Goal: Complete application form: Complete application form

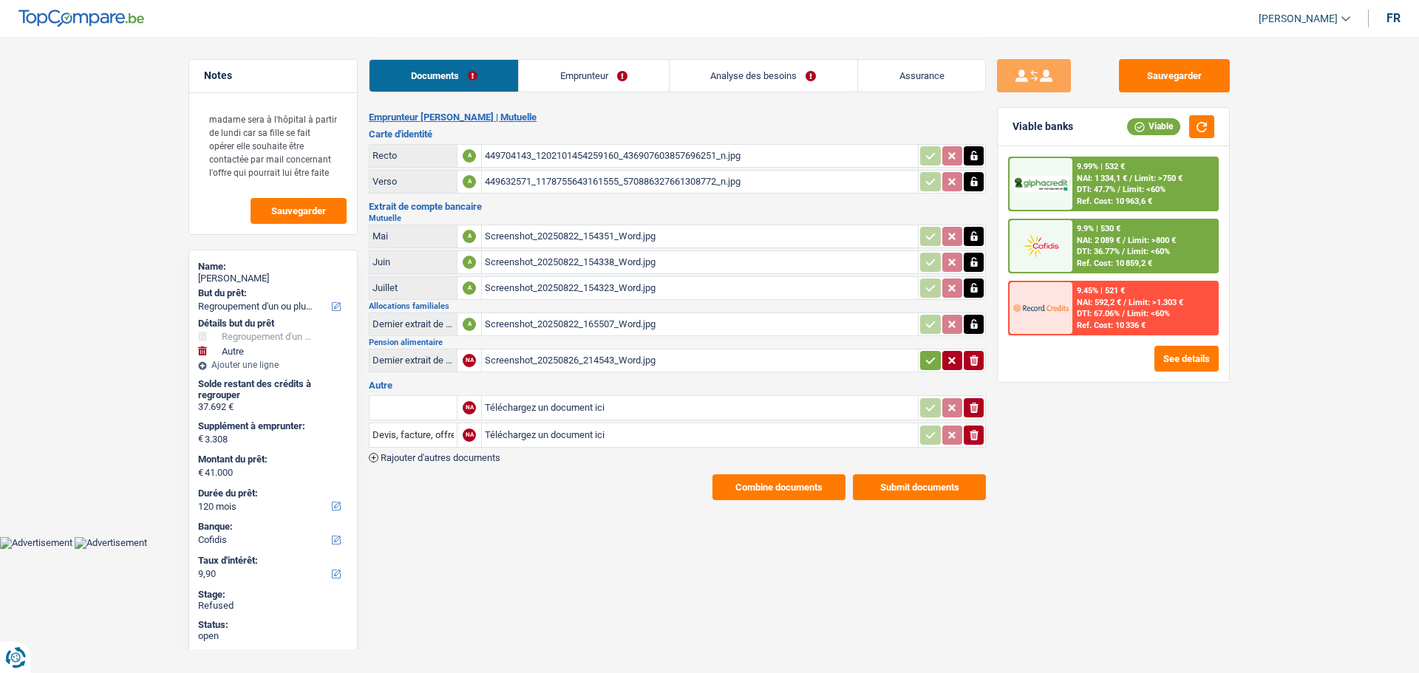
select select "refinancing"
select select "other"
select select "120"
select select "cofidis"
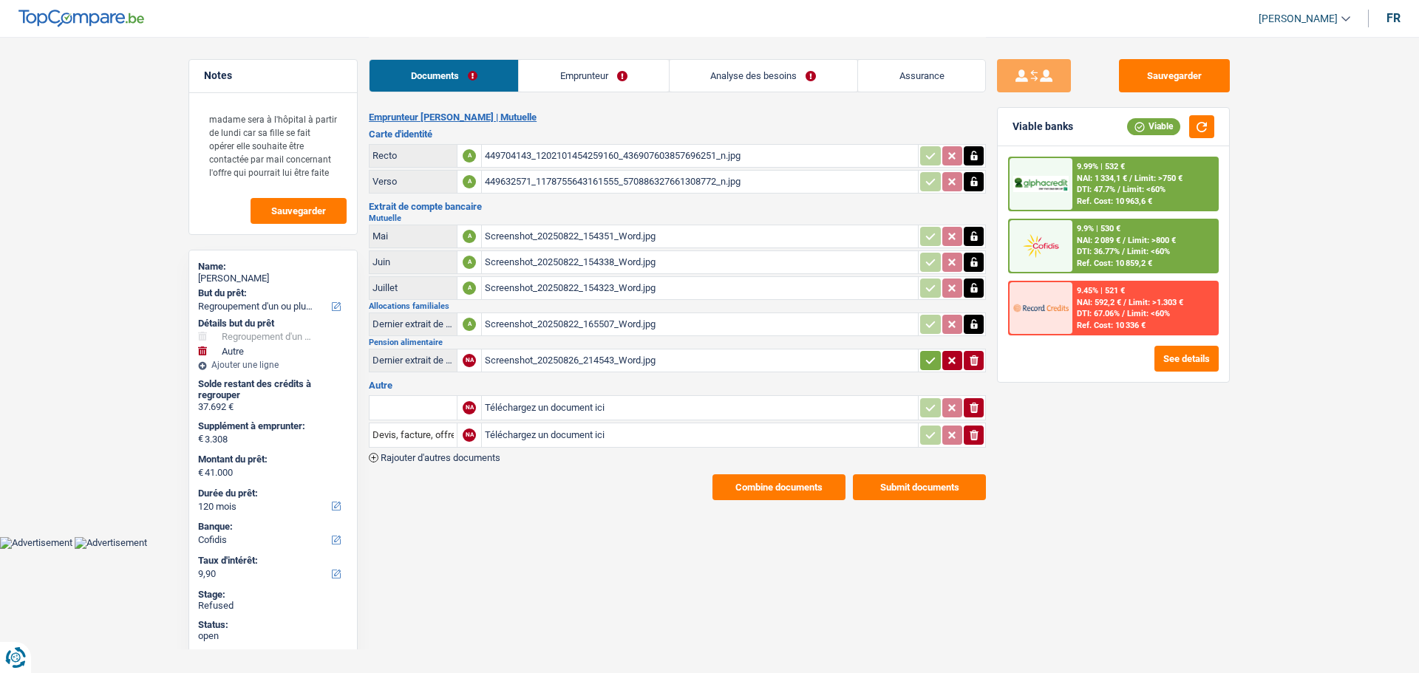
click at [219, 274] on div "cindy durant" at bounding box center [273, 279] width 150 height 12
copy div "cindy durant"
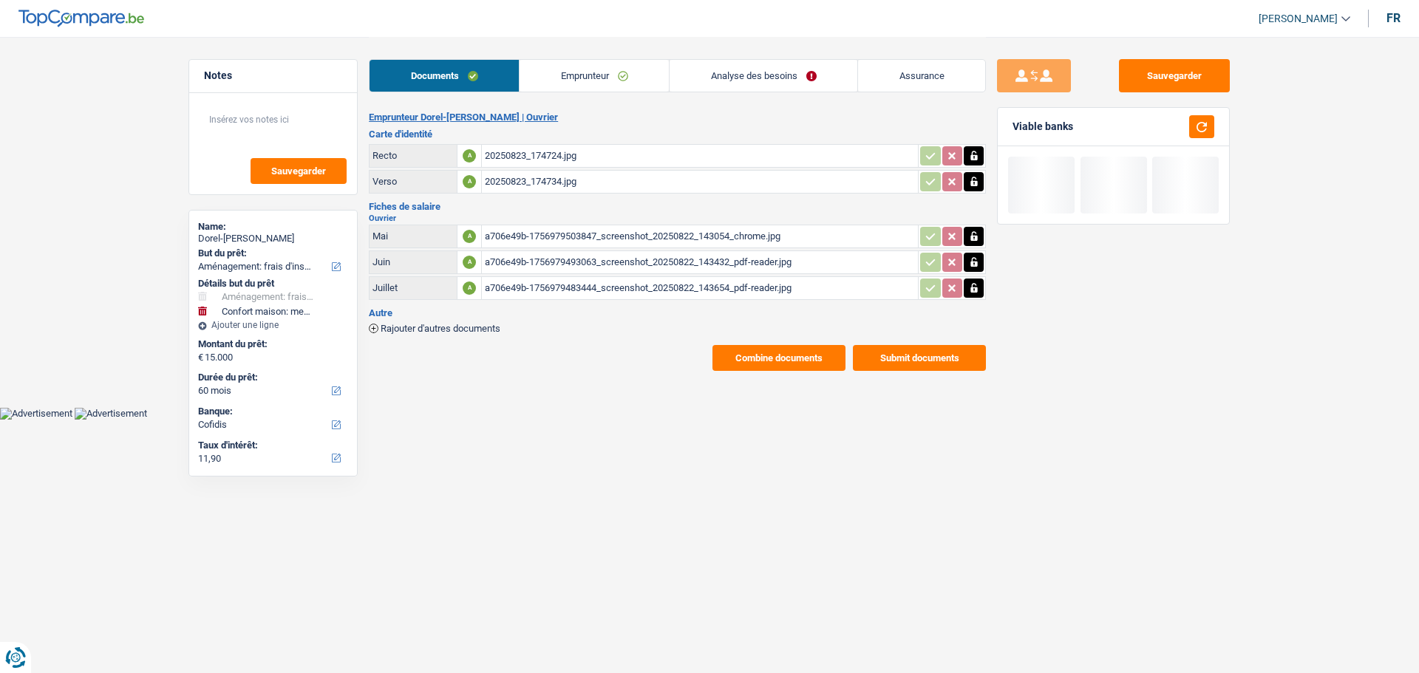
select select "movingOrInstallation"
select select "household"
select select "60"
select select "cofidis"
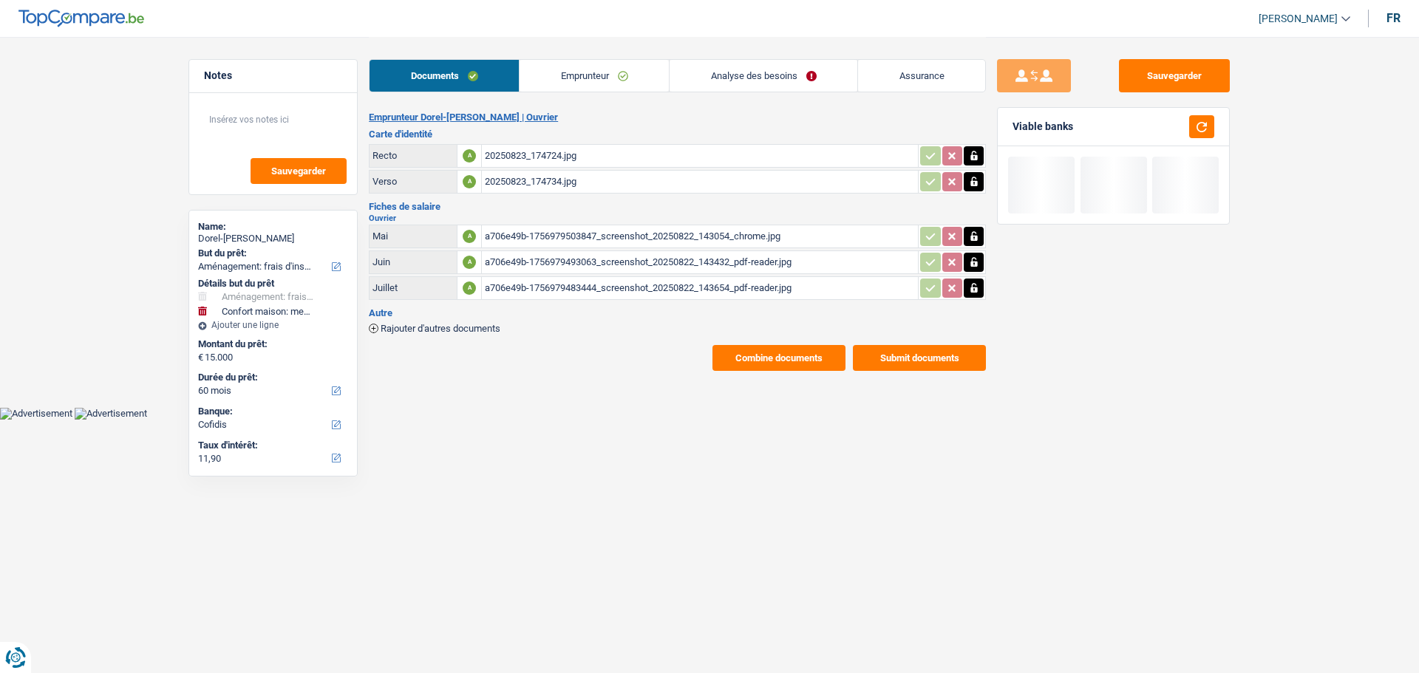
select select "divorced"
select select "BE"
select select "worker"
select select "netSalary"
select select "mealVouchers"
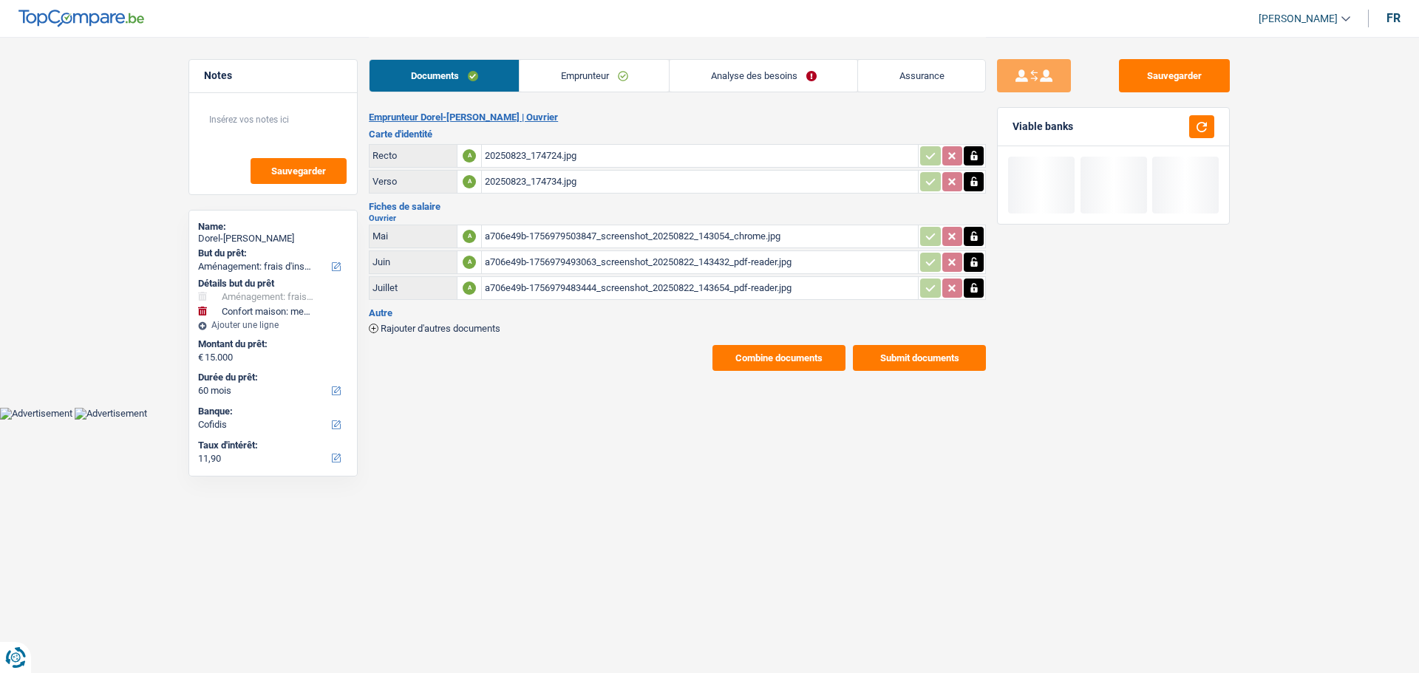
select select "BE"
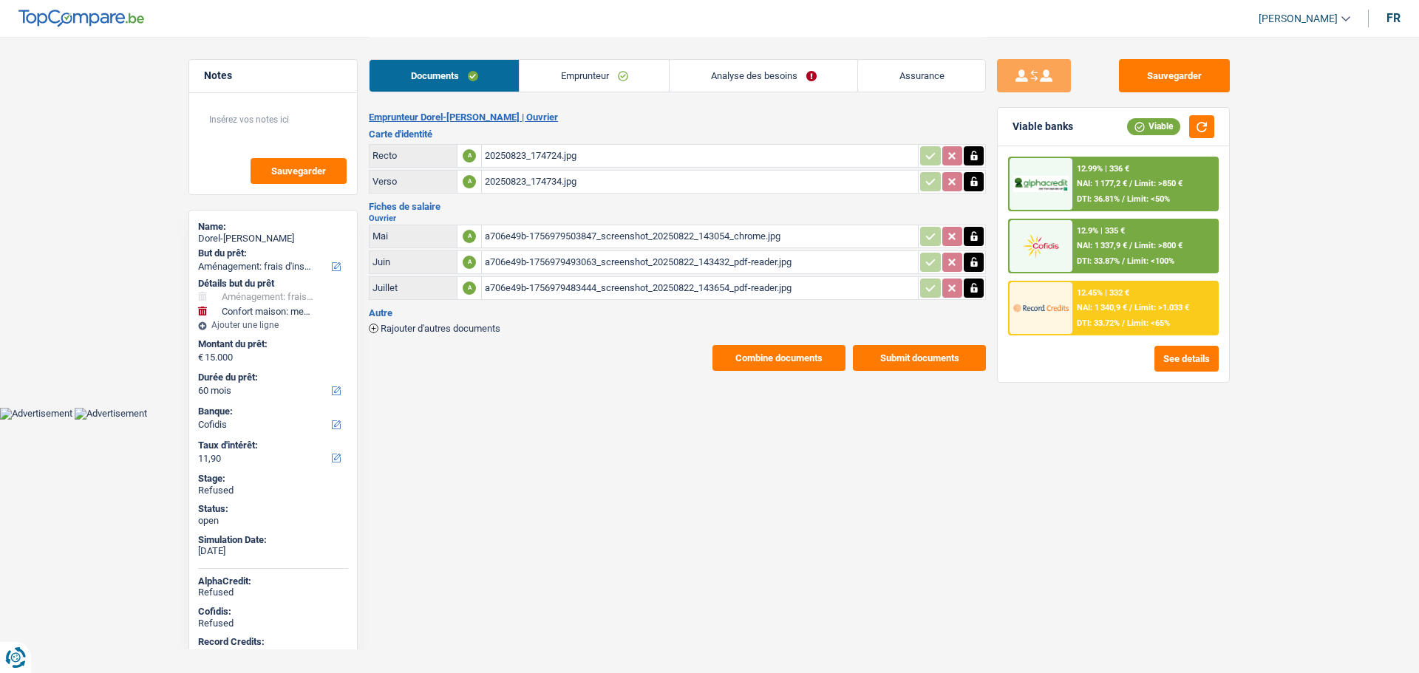
click at [623, 70] on link "Emprunteur" at bounding box center [594, 76] width 149 height 32
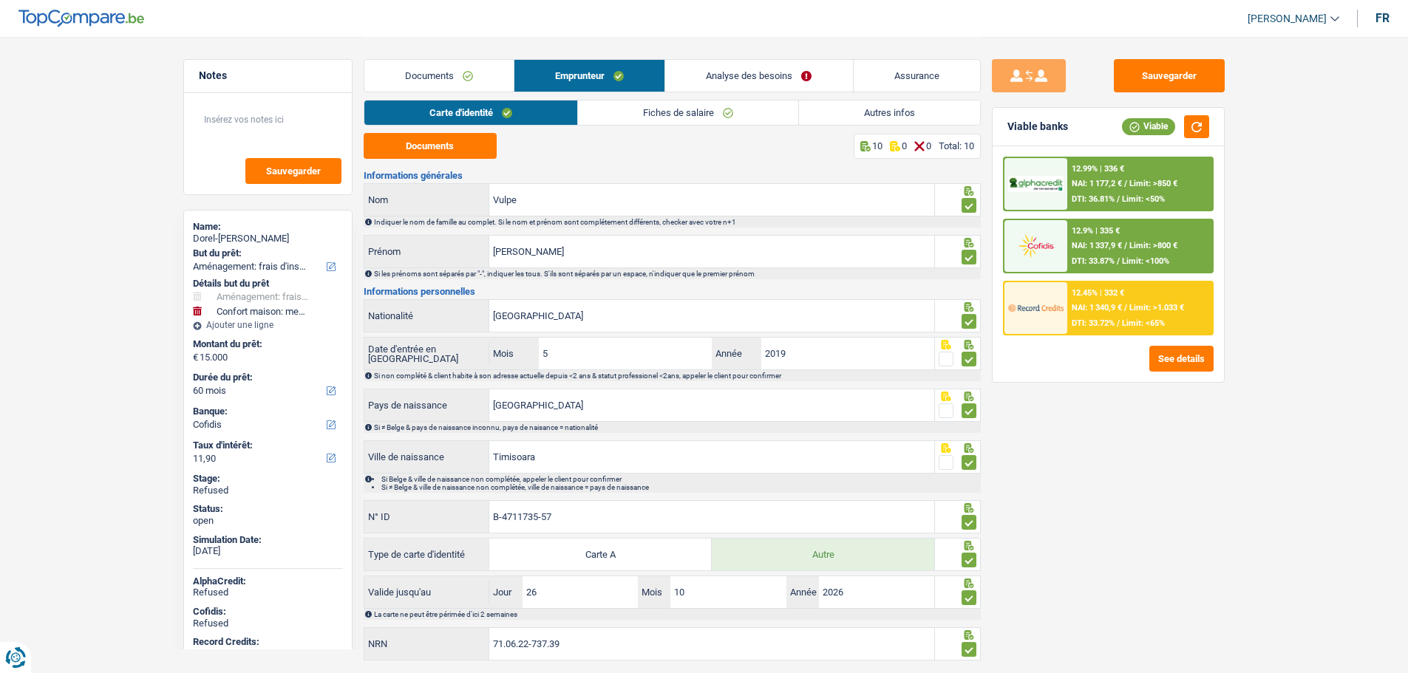
click at [909, 109] on link "Autres infos" at bounding box center [889, 113] width 181 height 24
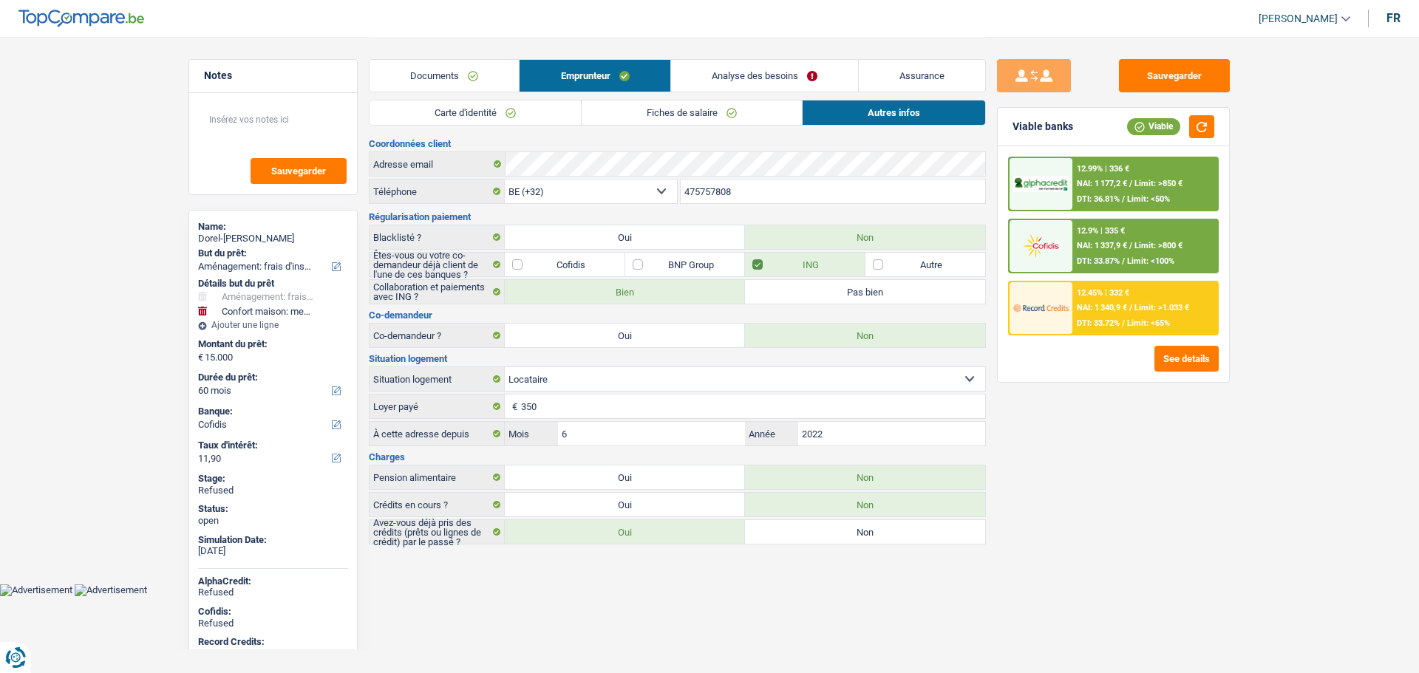
click at [636, 119] on link "Fiches de salaire" at bounding box center [692, 113] width 220 height 24
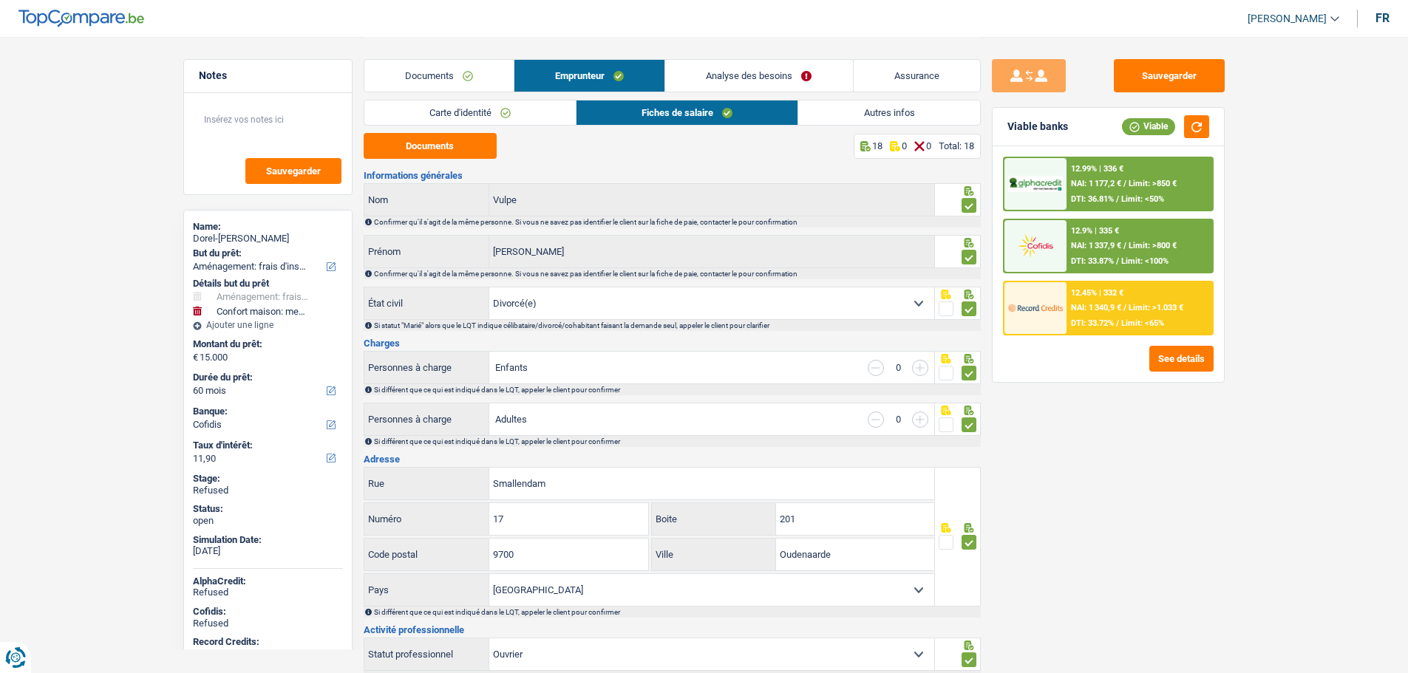
click at [457, 76] on link "Documents" at bounding box center [438, 76] width 149 height 32
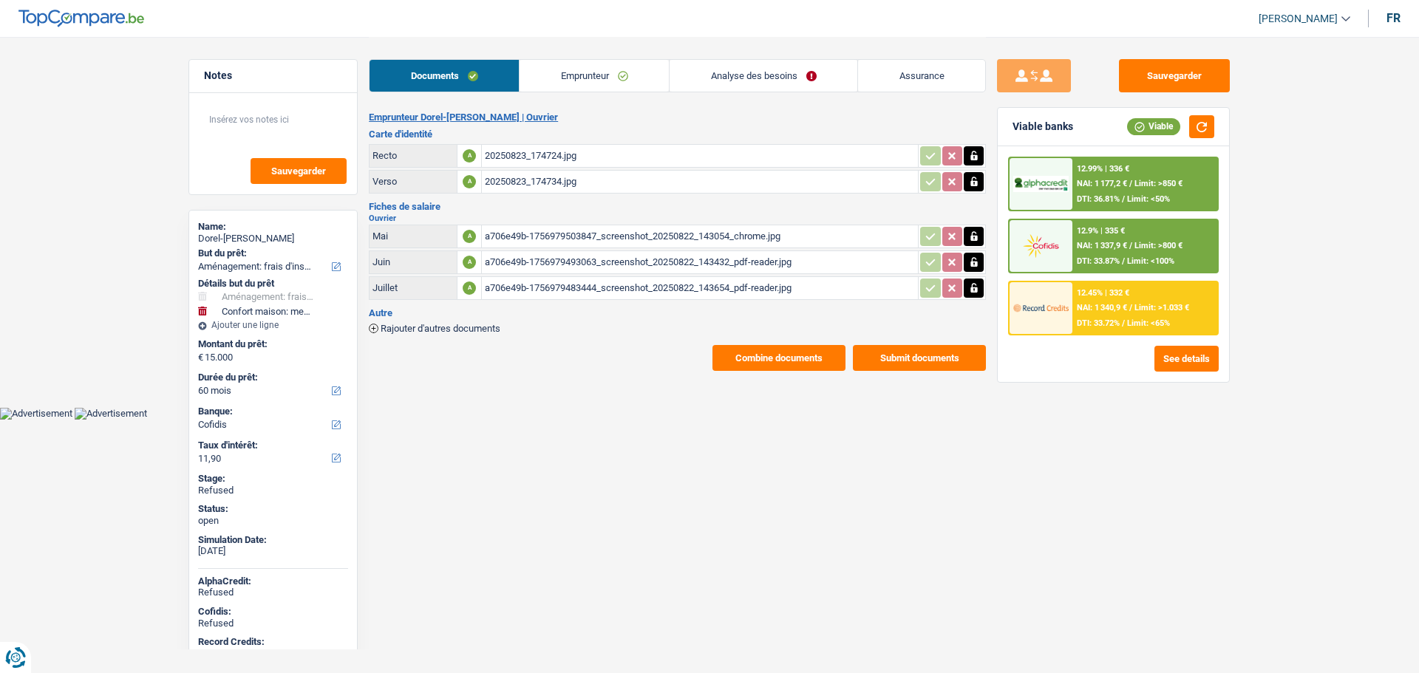
click at [259, 241] on div "Dorel-[PERSON_NAME]" at bounding box center [273, 239] width 150 height 12
copy div "Vulpe"
